Goal: Use online tool/utility: Utilize a website feature to perform a specific function

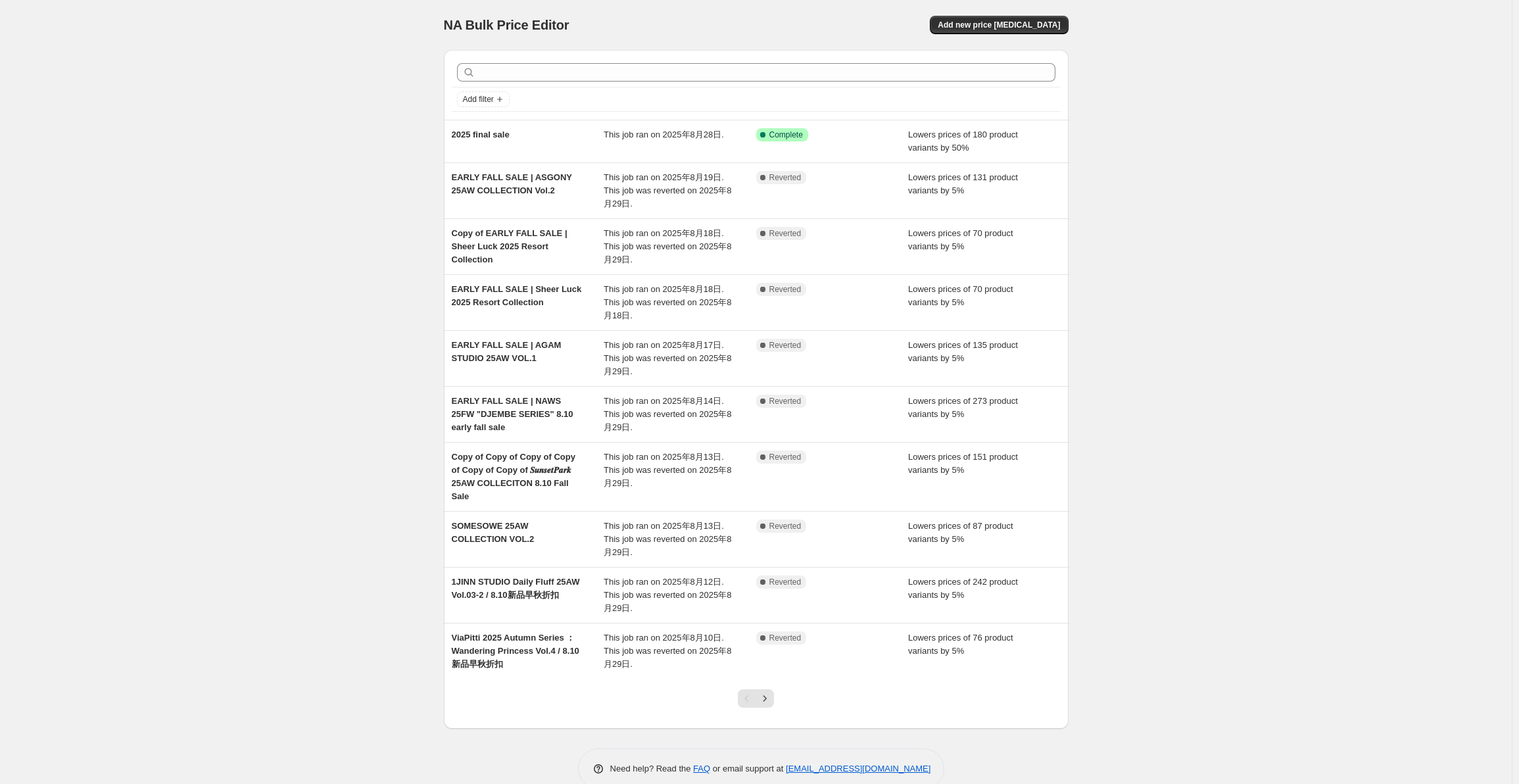
click at [1023, 189] on div "Lowers prices of 131 product variants by 5%" at bounding box center [984, 190] width 152 height 40
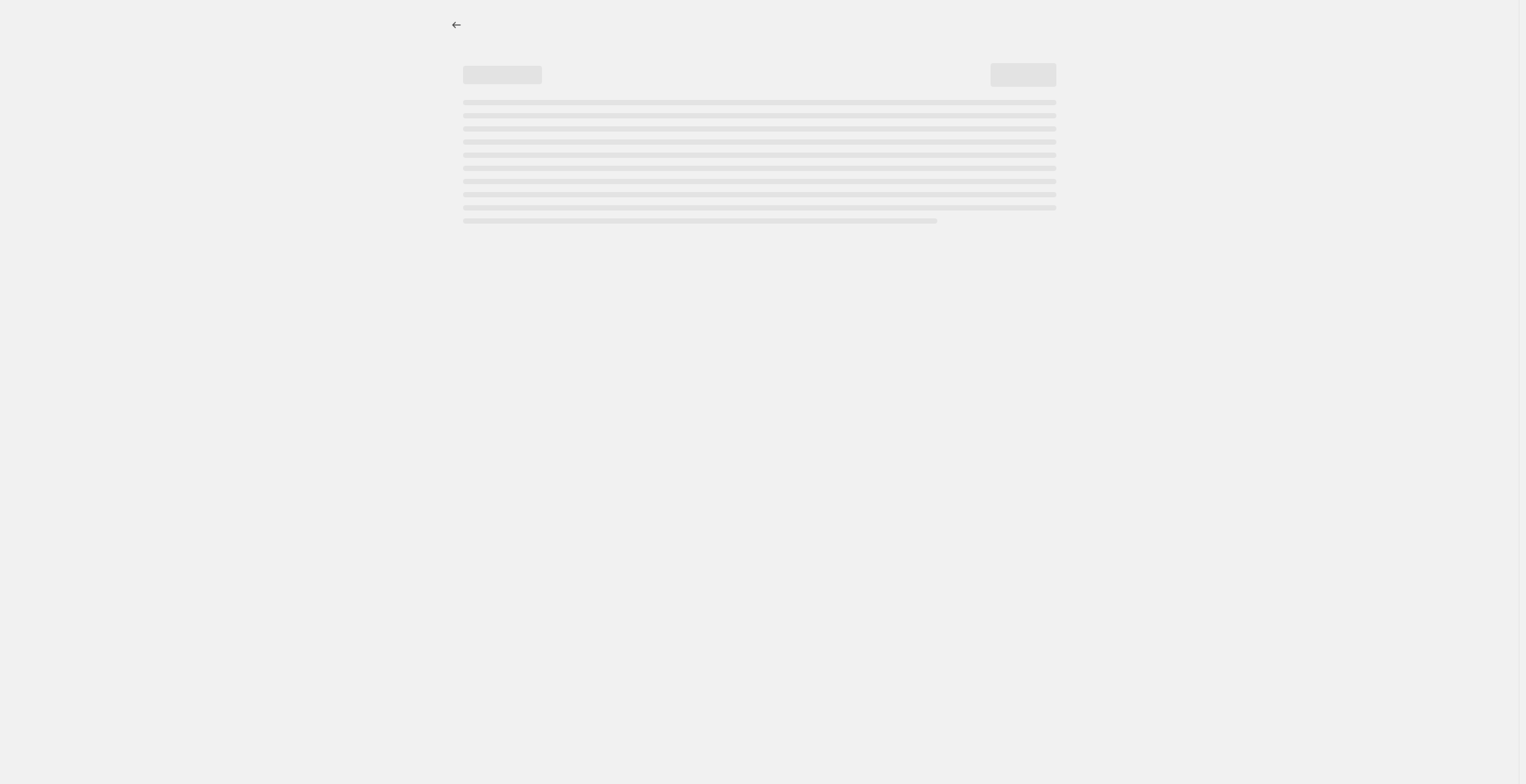
select select "percentage"
select select "collection"
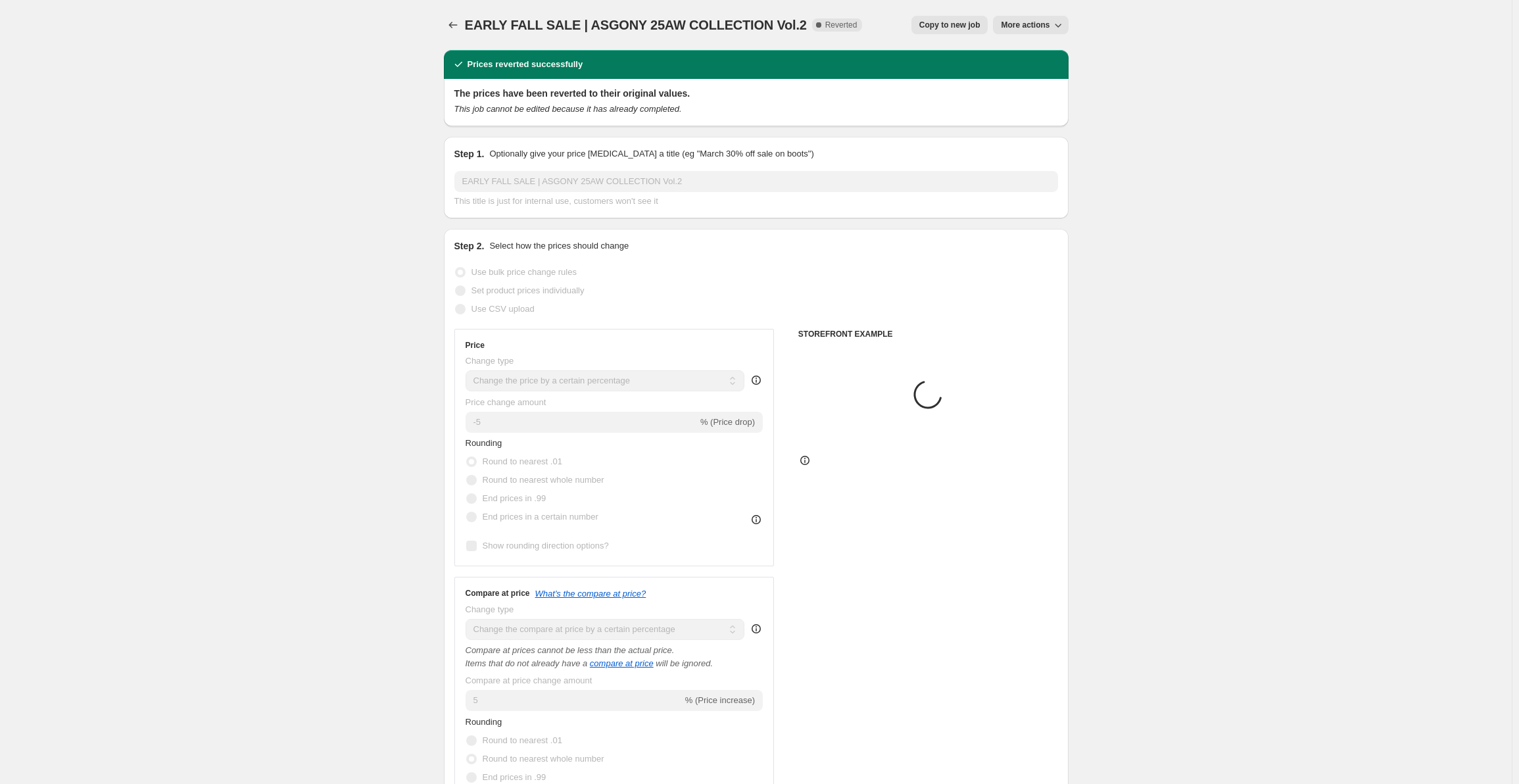
click at [1028, 24] on span "More actions" at bounding box center [1025, 24] width 48 height 11
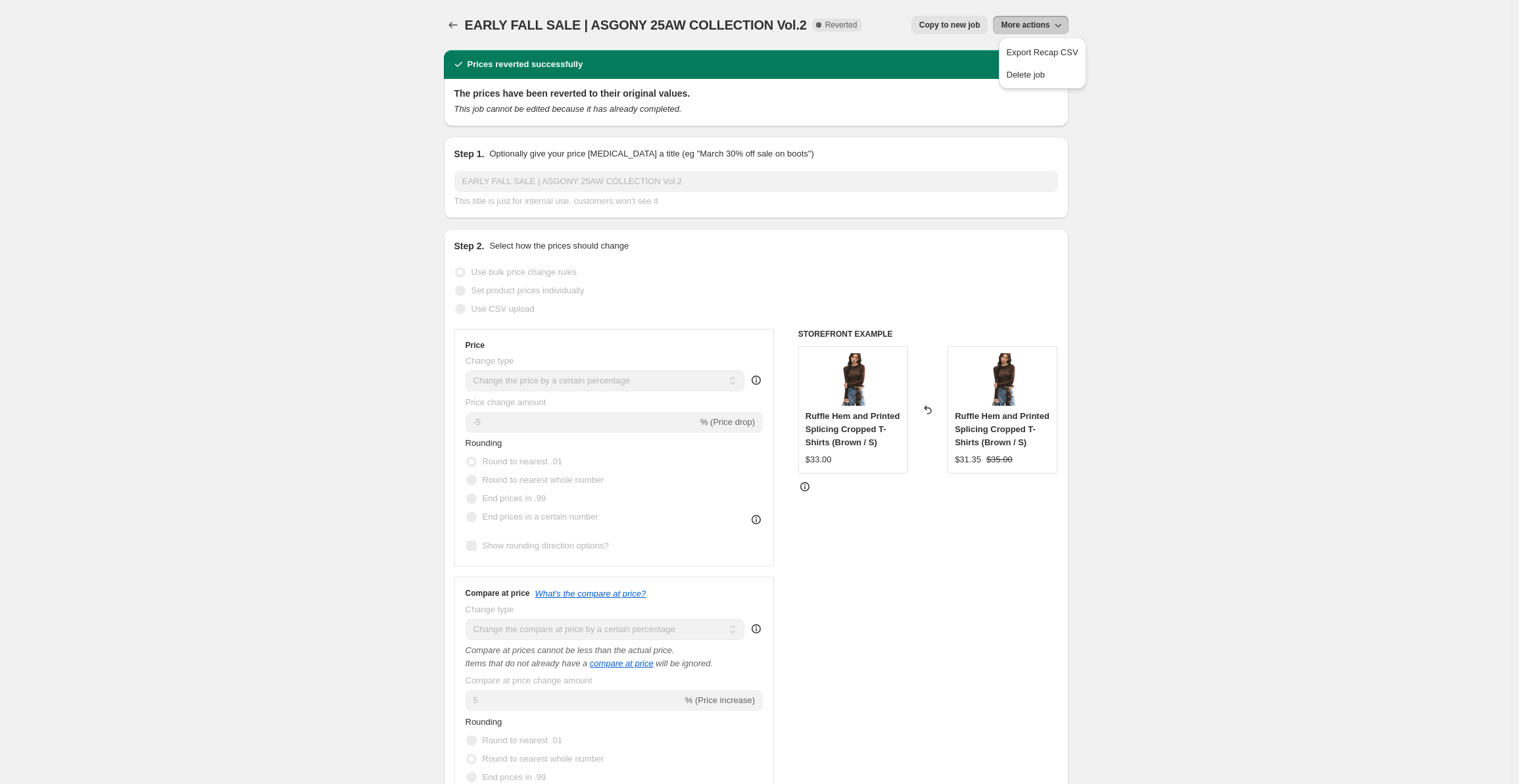
click at [971, 26] on span "Copy to new job" at bounding box center [949, 24] width 61 height 11
select select "percentage"
select select "collection"
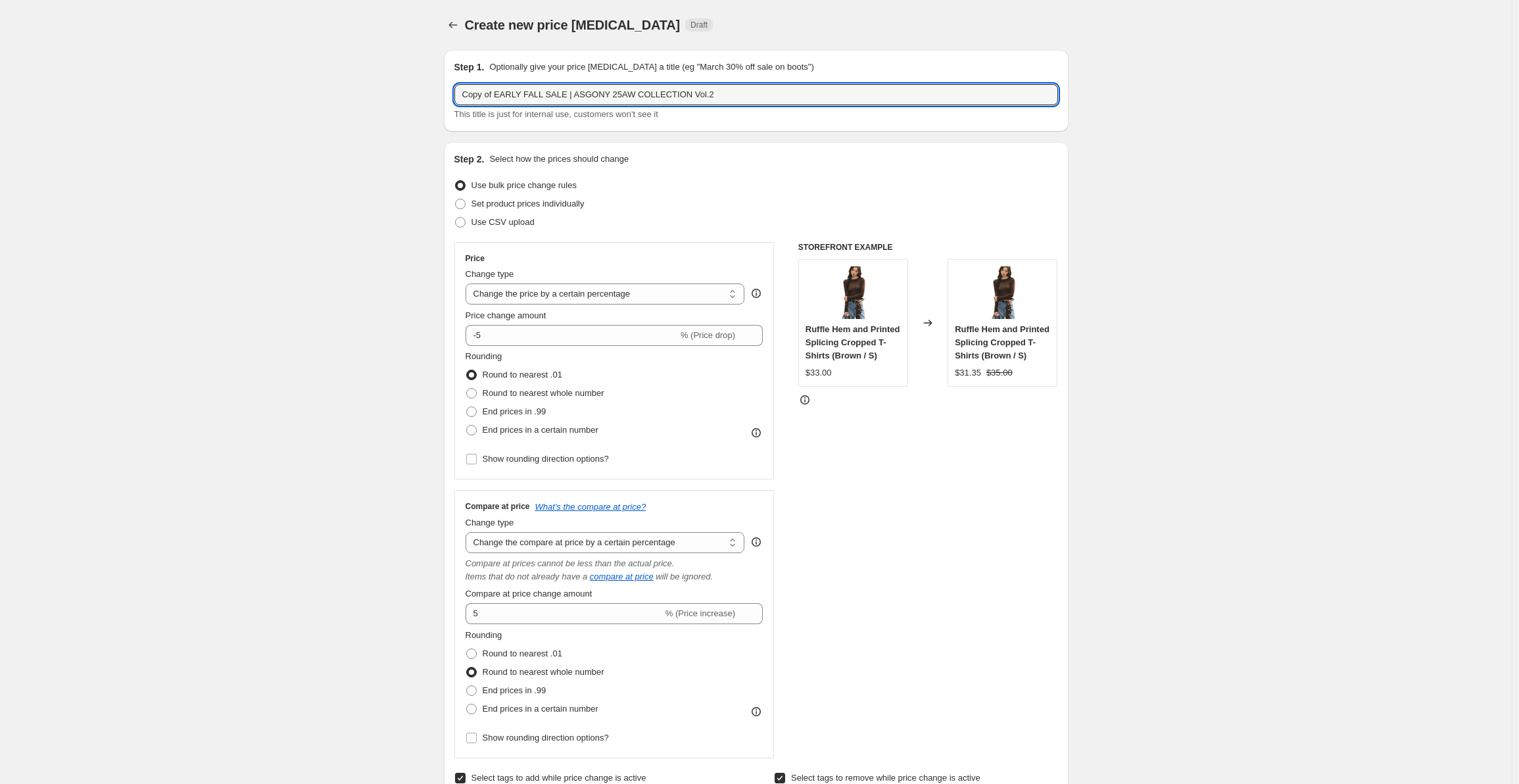
drag, startPoint x: 719, startPoint y: 98, endPoint x: 455, endPoint y: 96, distance: 264.0
click at [455, 96] on div "Step 1. Optionally give your price [MEDICAL_DATA] a title (eg "March 30% off sa…" at bounding box center [756, 91] width 625 height 82
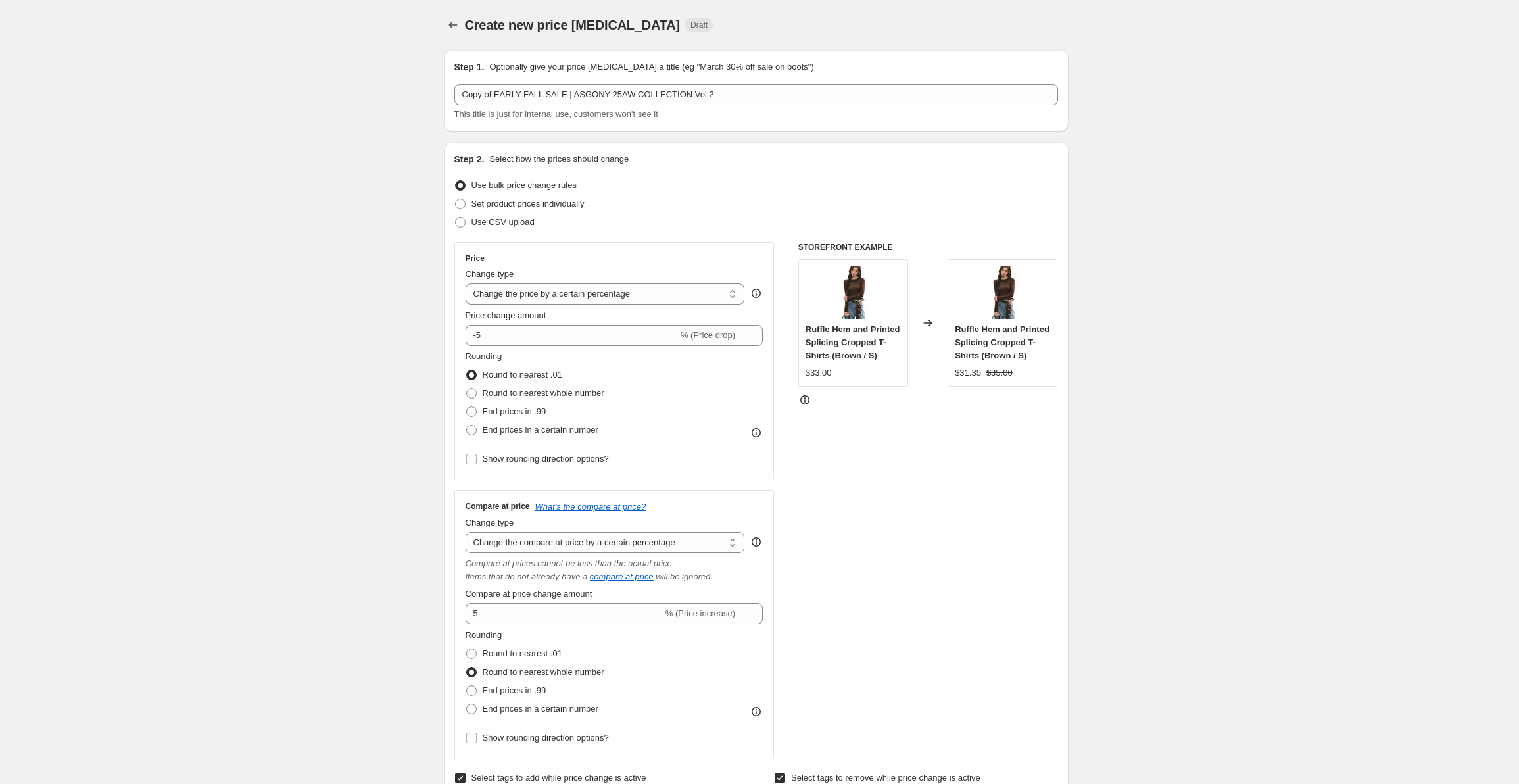
click at [604, 71] on p "Optionally give your price [MEDICAL_DATA] a title (eg "March 30% off sale on bo…" at bounding box center [651, 68] width 324 height 14
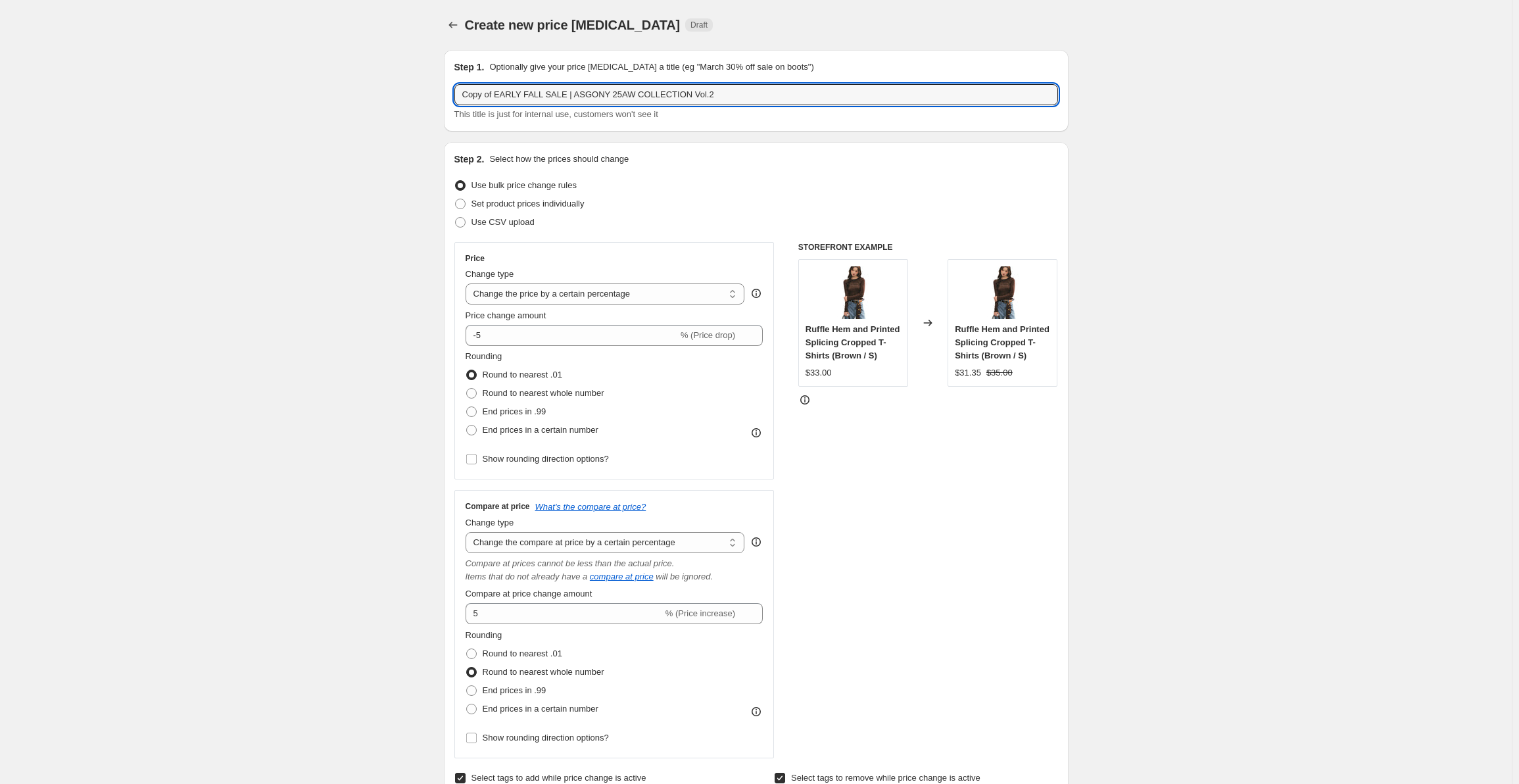
click at [563, 92] on input "Copy of EARLY FALL SALE | ASGONY 25AW COLLECTION Vol.2" at bounding box center [756, 95] width 604 height 21
drag, startPoint x: 569, startPoint y: 95, endPoint x: 811, endPoint y: 107, distance: 242.3
click at [803, 107] on div "Copy of EARLY FALL SALE | ASGONY 25AW COLLECTION Vol.2 This title is just for i…" at bounding box center [756, 102] width 604 height 37
drag, startPoint x: 786, startPoint y: 104, endPoint x: 496, endPoint y: 89, distance: 290.4
click at [496, 89] on input "Copy of EARLY FALL SALE | viapitti" at bounding box center [756, 95] width 604 height 21
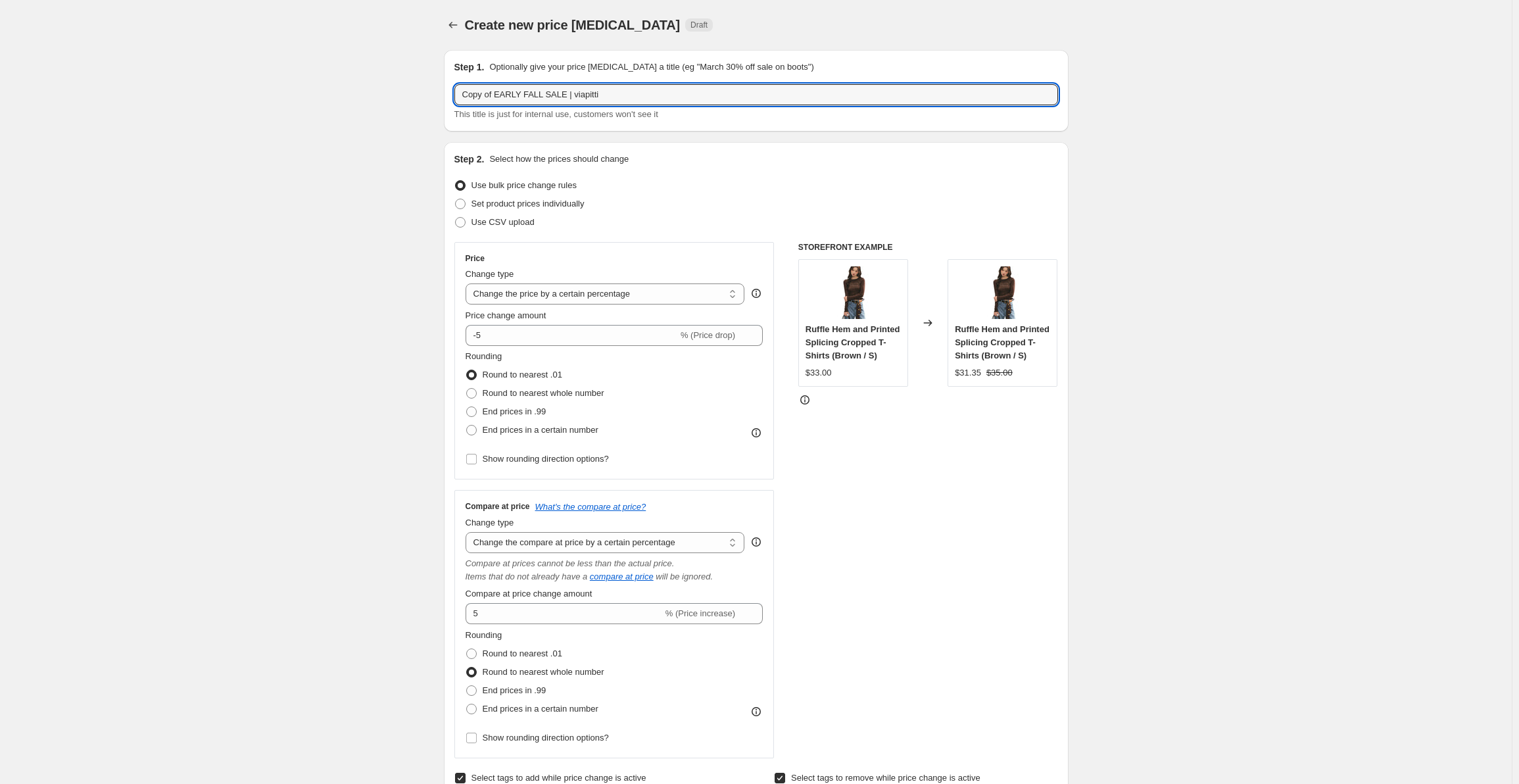
drag, startPoint x: 499, startPoint y: 92, endPoint x: 440, endPoint y: 94, distance: 59.0
click at [619, 83] on div "Step 1. Optionally give your price [MEDICAL_DATA] a title (eg "March 30% off sa…" at bounding box center [756, 91] width 604 height 61
click at [609, 102] on input "EARLY FALL SALE | viapitti" at bounding box center [756, 95] width 604 height 21
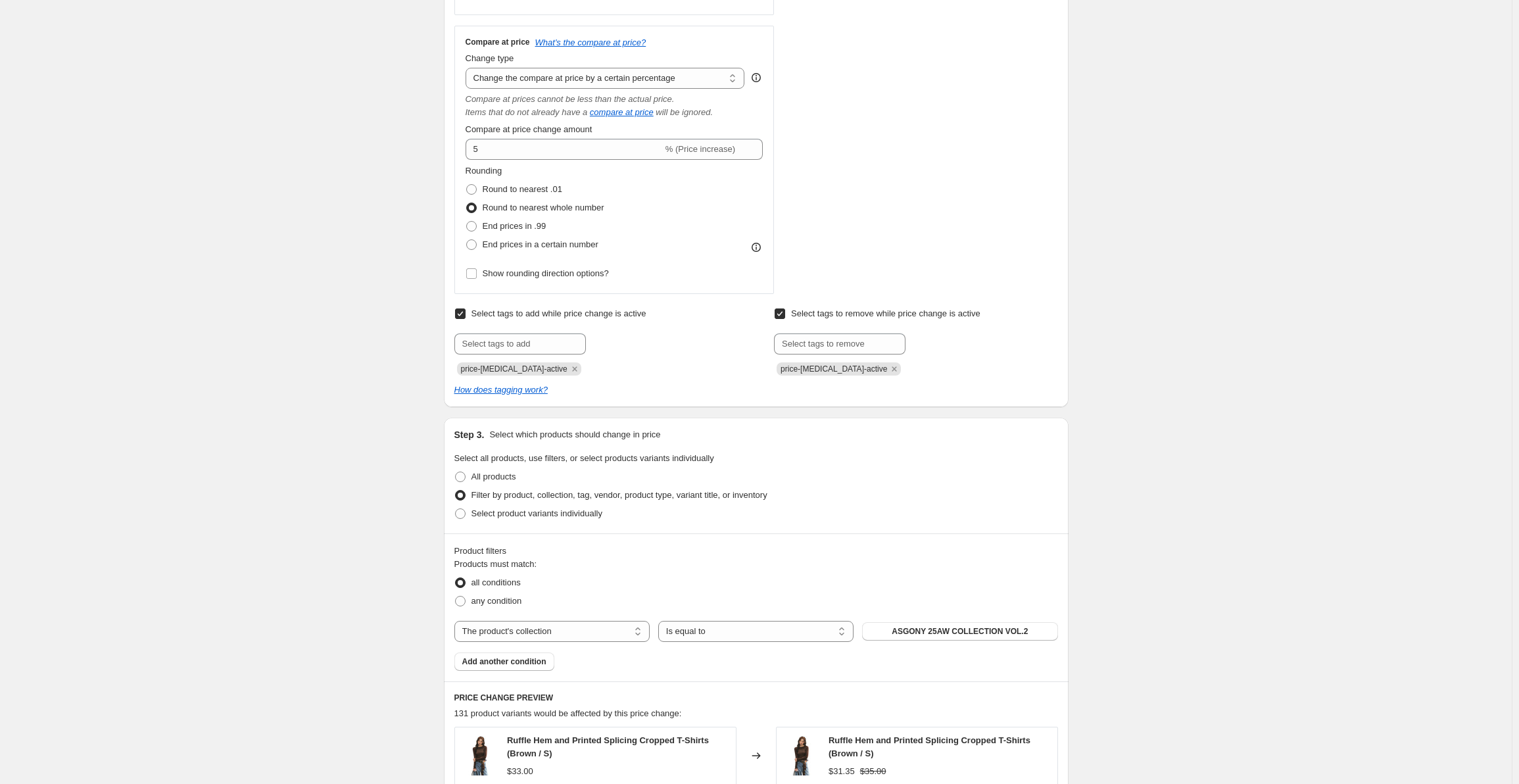
scroll to position [526, 0]
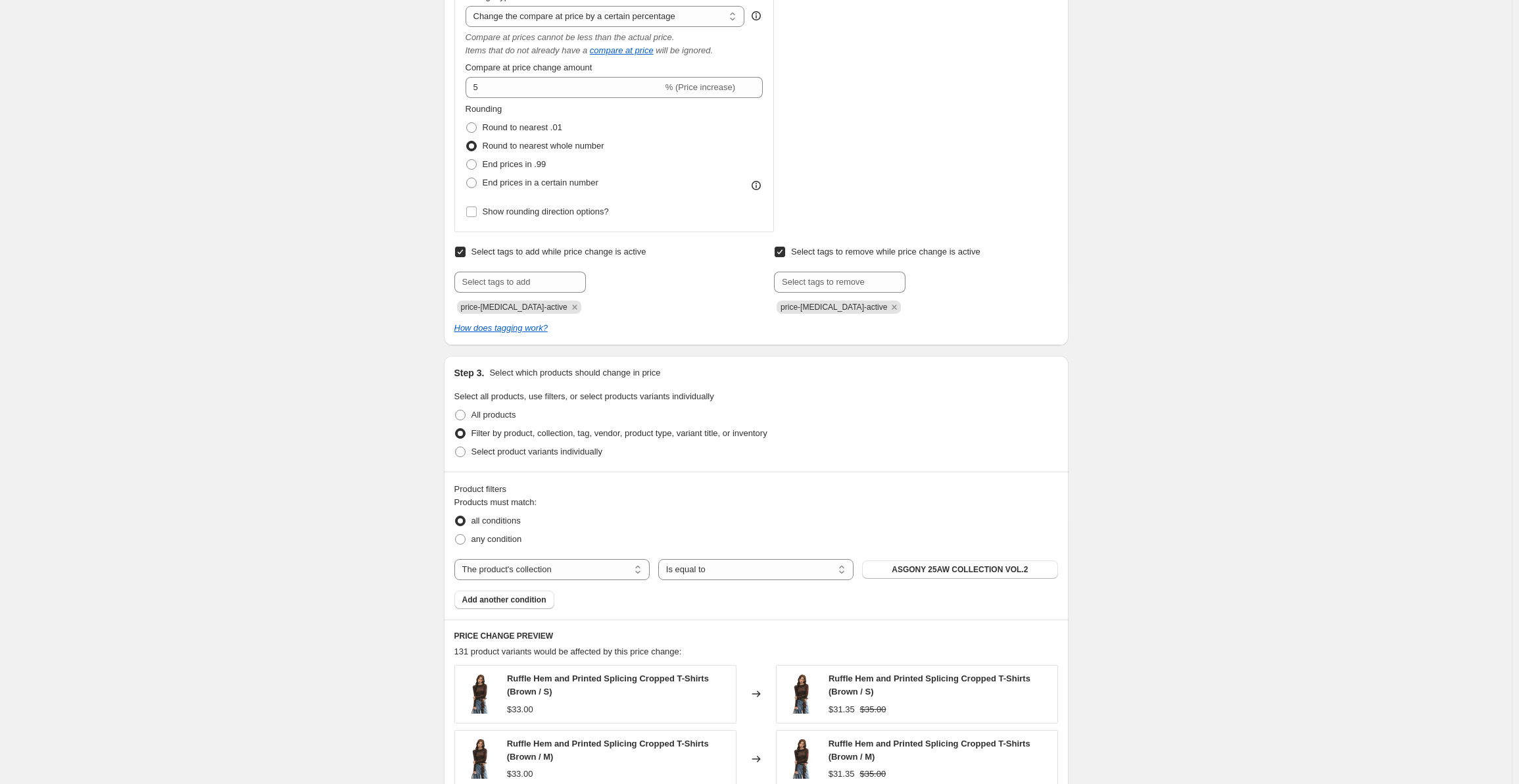
type input "EARLY FALL SALE | viapitti 25w vo0.1"
click at [965, 567] on span "ASGONY 25AW COLLECTION VOL.2" at bounding box center [959, 569] width 136 height 11
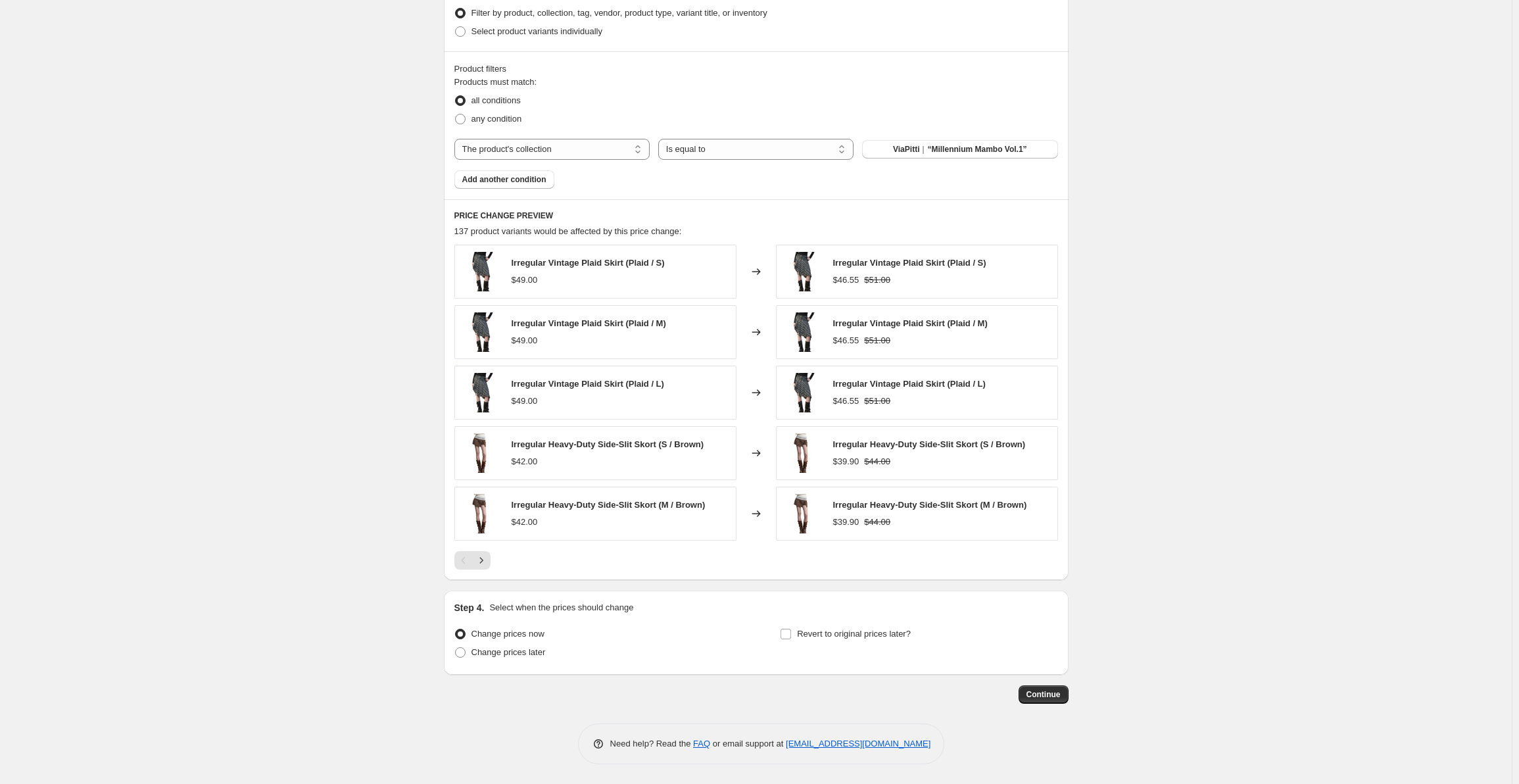
scroll to position [947, 0]
click at [1052, 699] on span "Continue" at bounding box center [1043, 693] width 34 height 11
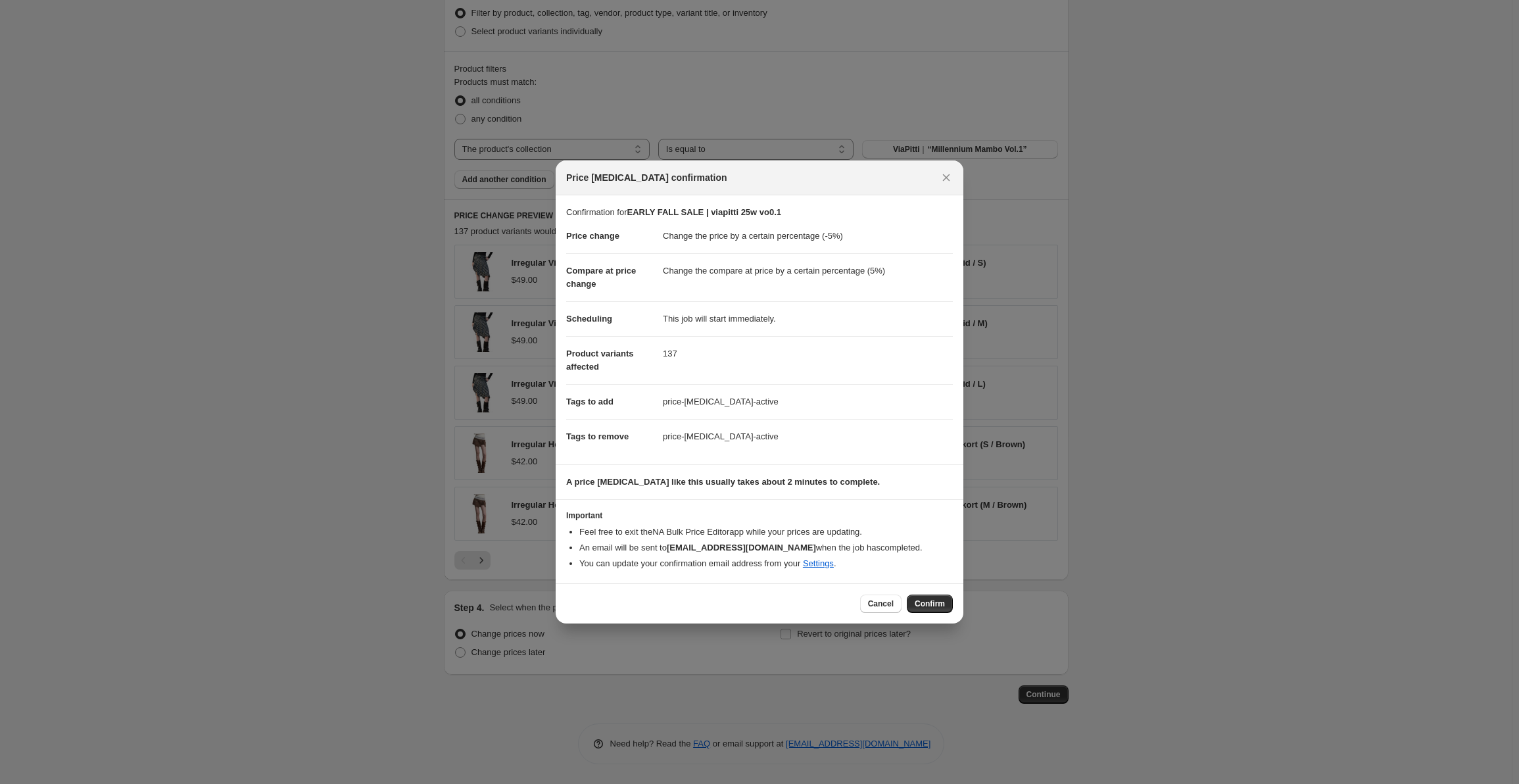
click at [923, 603] on span "Confirm" at bounding box center [929, 603] width 30 height 11
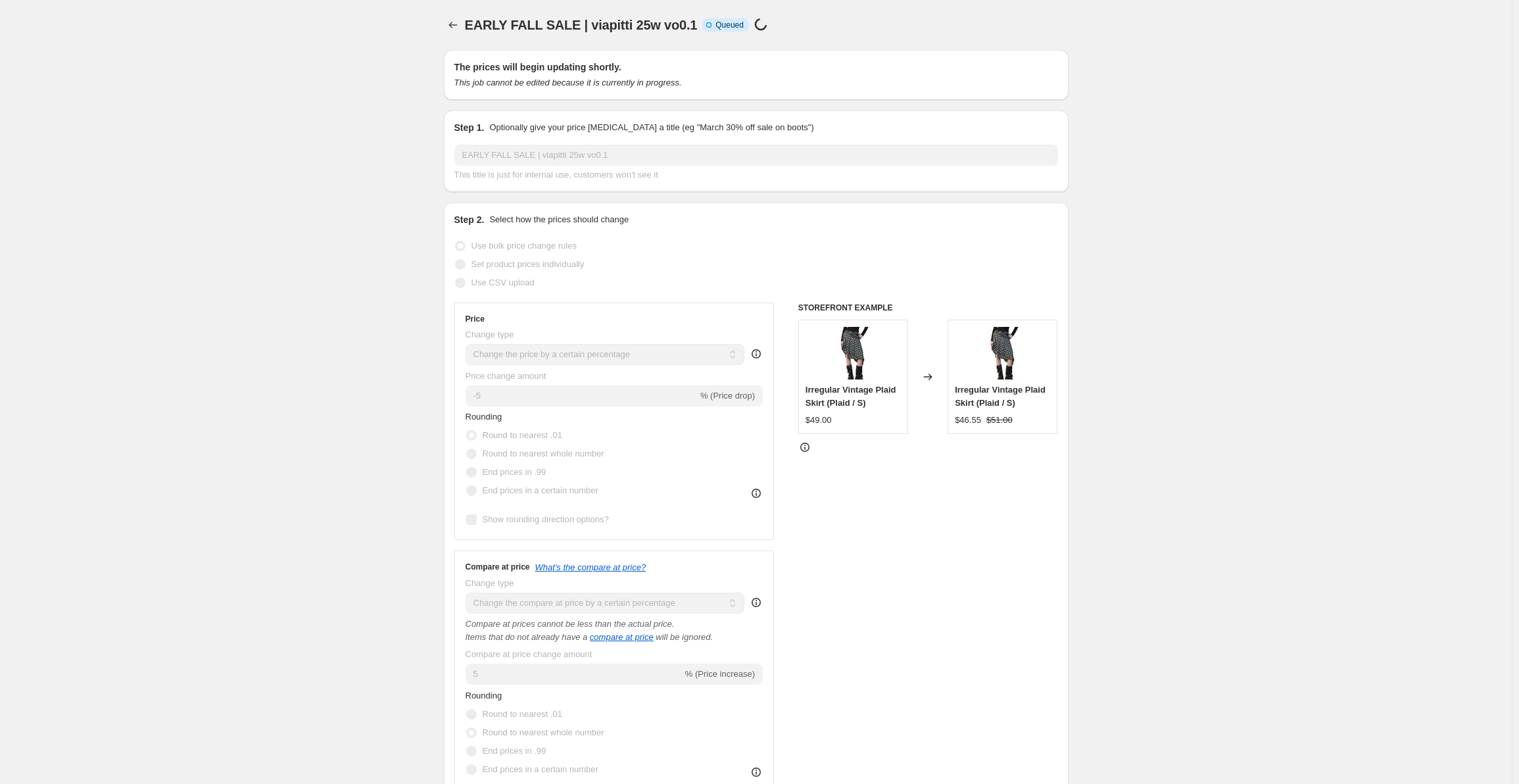
scroll to position [947, 0]
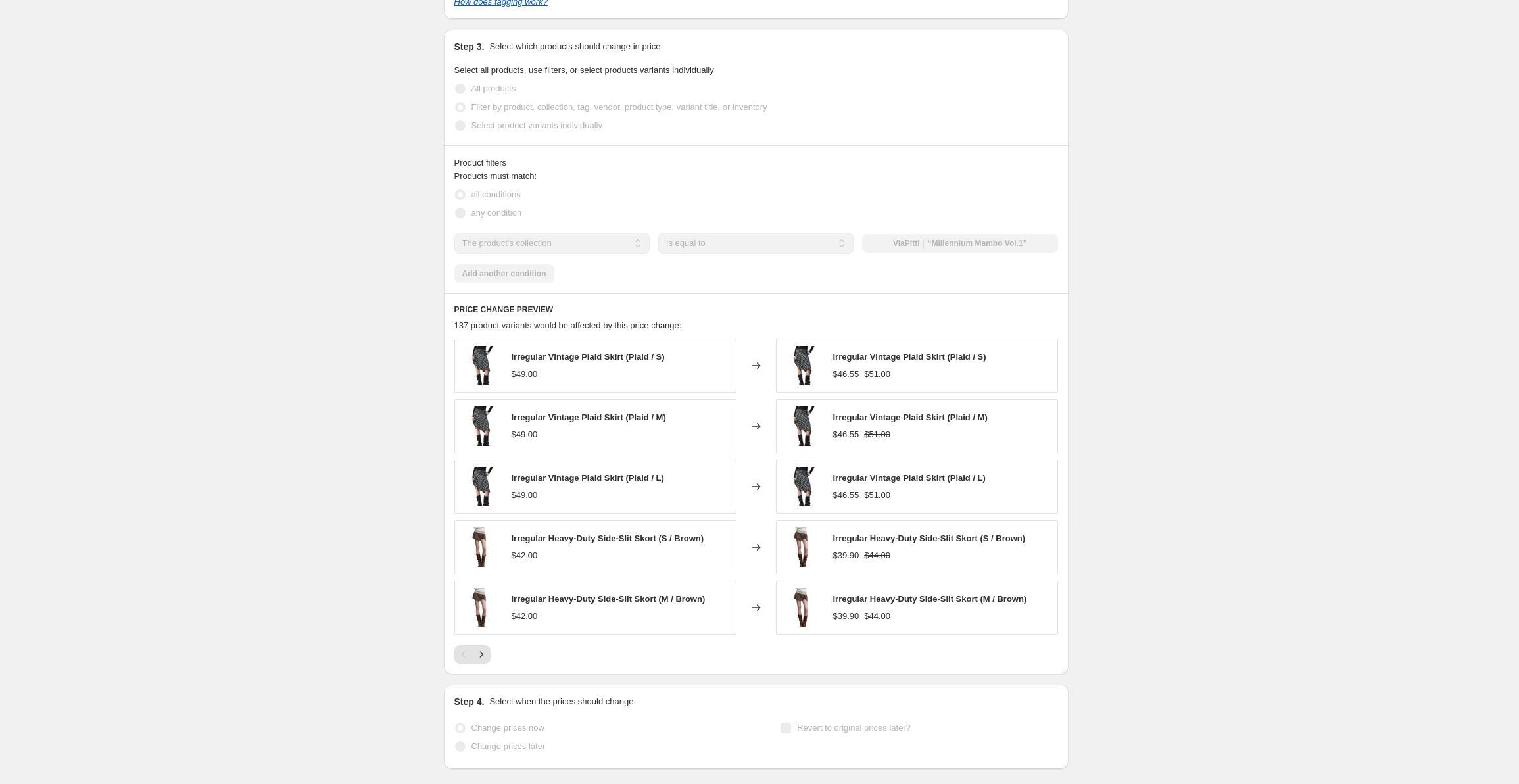
select select "percentage"
select select "collection"
